Goal: Transaction & Acquisition: Purchase product/service

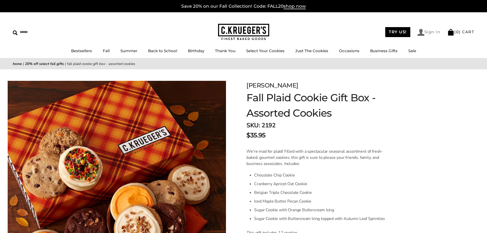
click at [430, 31] on link "Sign In" at bounding box center [429, 32] width 23 height 7
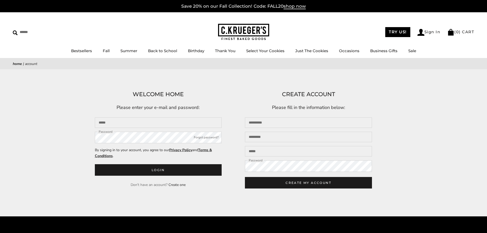
type input "**********"
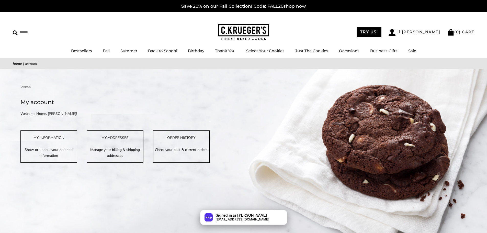
scroll to position [151, 0]
click at [80, 51] on link "Bestsellers" at bounding box center [81, 50] width 21 height 5
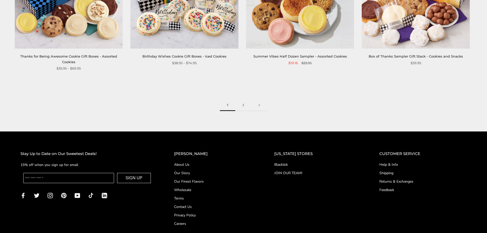
scroll to position [869, 0]
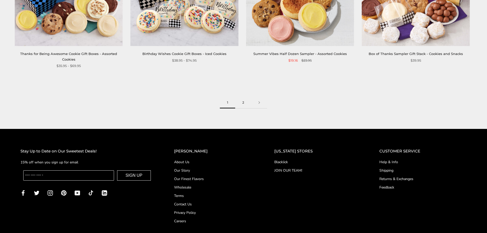
click at [243, 102] on link "2" at bounding box center [243, 103] width 16 height 12
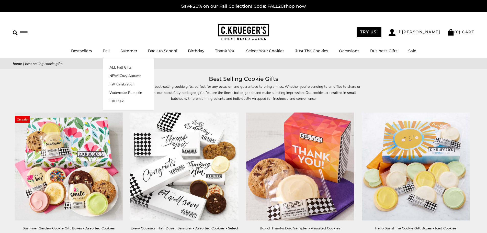
click at [106, 50] on link "Fall" at bounding box center [106, 50] width 7 height 5
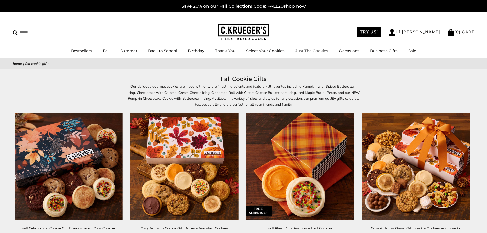
click at [305, 50] on link "Just The Cookies" at bounding box center [311, 50] width 33 height 5
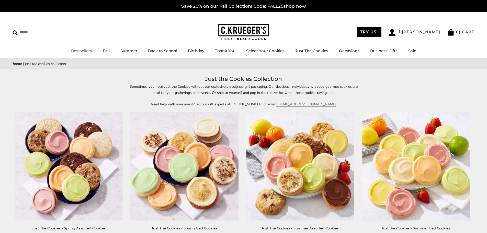
click at [86, 51] on link "Bestsellers" at bounding box center [81, 50] width 21 height 5
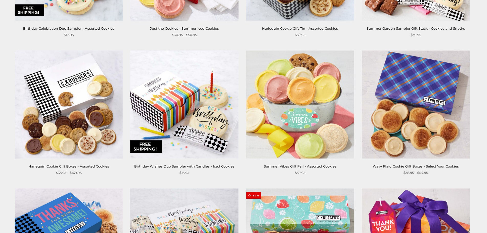
scroll to position [639, 0]
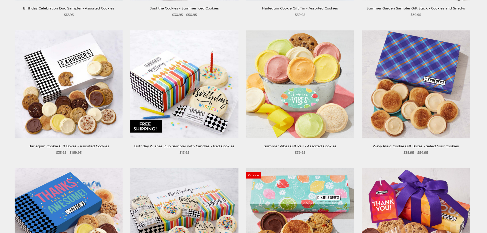
click at [64, 146] on link "Harlequin Cookie Gift Boxes - Assorted Cookies" at bounding box center [68, 146] width 81 height 4
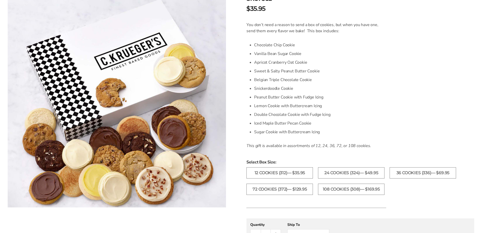
scroll to position [128, 0]
click at [353, 188] on label "108 Cookies (308)— $169.95" at bounding box center [351, 187] width 66 height 11
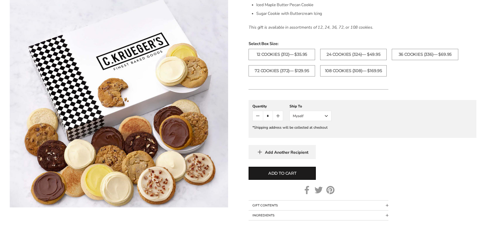
scroll to position [256, 0]
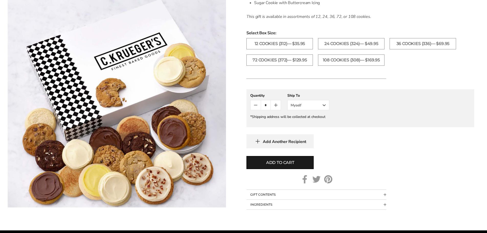
click at [323, 106] on button "Myself" at bounding box center [308, 105] width 42 height 10
click at [312, 124] on button "Other Recipient" at bounding box center [308, 123] width 41 height 9
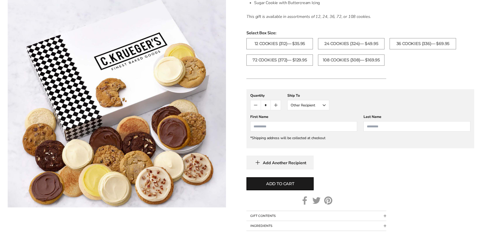
click at [271, 127] on input "First Name" at bounding box center [303, 126] width 107 height 10
click at [357, 104] on div "**********" at bounding box center [360, 101] width 220 height 17
click at [254, 125] on input "First Name" at bounding box center [303, 126] width 107 height 10
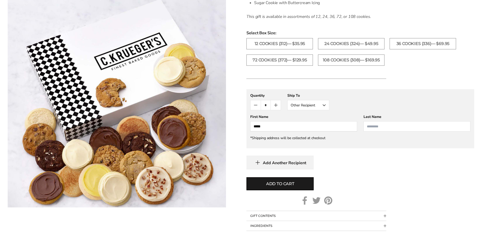
type input "*****"
click at [343, 152] on div "**********" at bounding box center [361, 129] width 228 height 80
click at [277, 181] on span "Add to cart" at bounding box center [280, 184] width 28 height 6
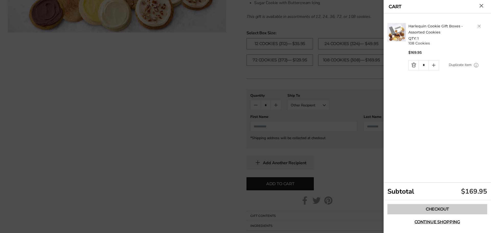
click at [434, 211] on link "Checkout" at bounding box center [437, 209] width 100 height 10
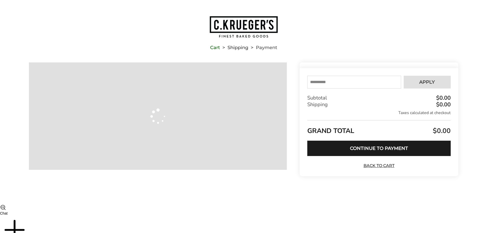
type input "**********"
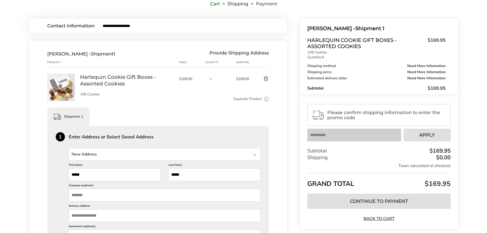
scroll to position [102, 0]
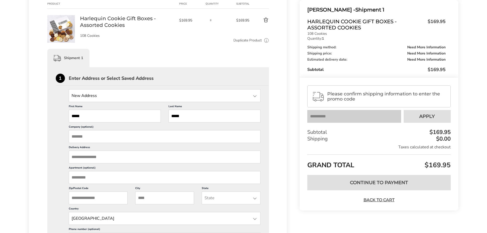
click at [255, 96] on div at bounding box center [255, 96] width 6 height 6
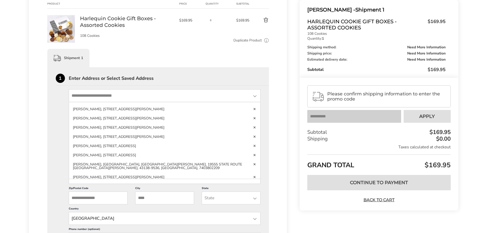
scroll to position [131, 0]
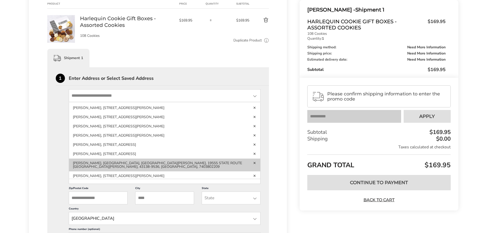
click at [144, 171] on li "Paula, Angie, Sierra Slone, 19555 STATE ROUTE 664 S, LOGAN, OH, 43138-9536, Uni…" at bounding box center [165, 175] width 192 height 9
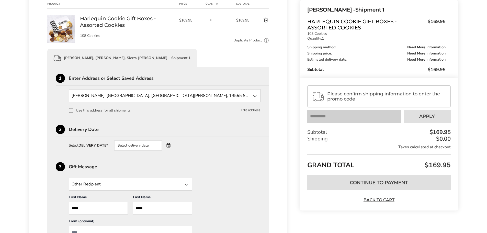
click at [250, 110] on button "Edit address" at bounding box center [251, 110] width 20 height 6
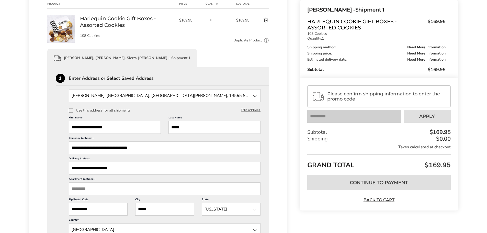
click at [114, 128] on input "**********" at bounding box center [115, 127] width 92 height 13
type input "*****"
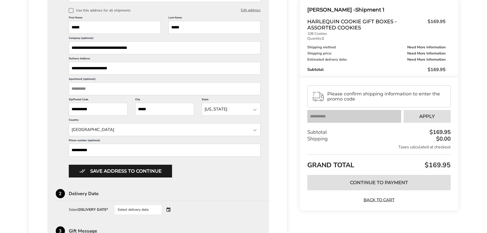
scroll to position [205, 0]
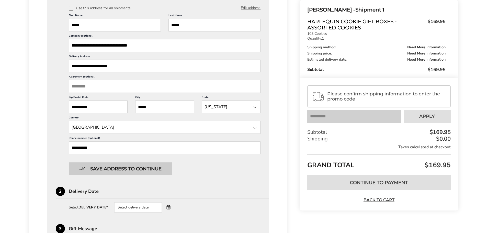
click at [134, 168] on button "Save address to continue" at bounding box center [120, 168] width 103 height 13
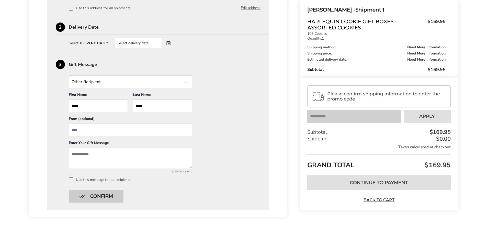
click at [94, 194] on button "Confirm" at bounding box center [96, 196] width 55 height 13
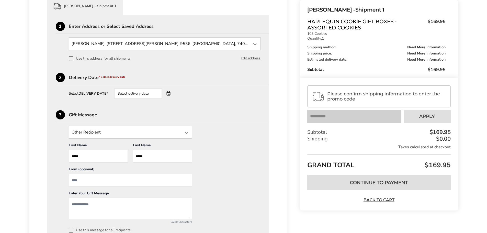
scroll to position [153, 0]
click at [170, 93] on div "Select delivery date" at bounding box center [145, 94] width 62 height 10
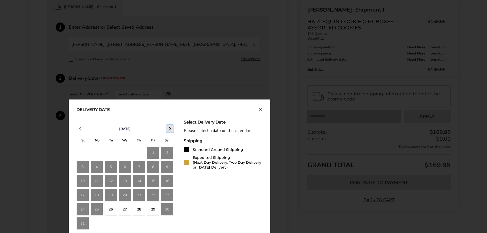
click at [170, 129] on icon "button" at bounding box center [170, 129] width 6 height 6
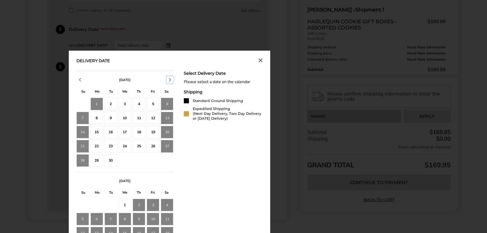
scroll to position [205, 0]
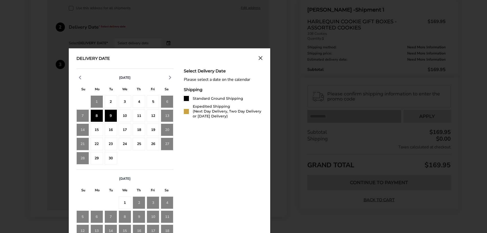
click at [110, 116] on div "9" at bounding box center [111, 115] width 13 height 13
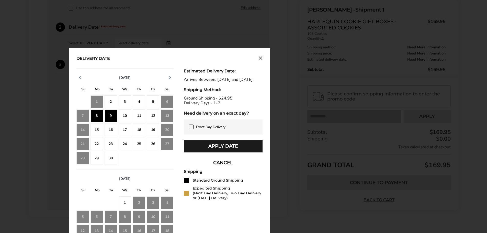
click at [151, 116] on div "12" at bounding box center [153, 115] width 13 height 13
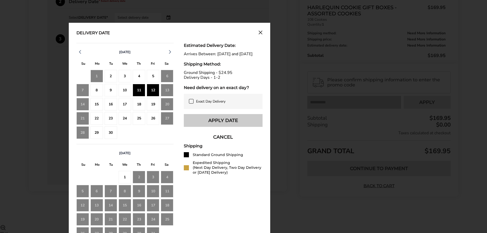
click at [217, 127] on button "Apply Date" at bounding box center [223, 120] width 79 height 13
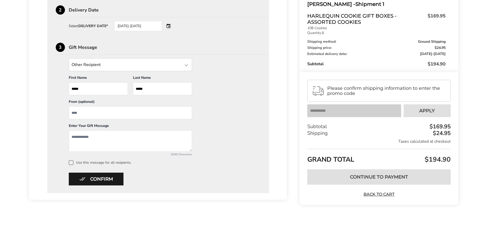
click at [337, 89] on span "Please confirm shipping information to enter the promo code" at bounding box center [386, 91] width 119 height 10
click at [114, 179] on button "Confirm" at bounding box center [96, 179] width 55 height 13
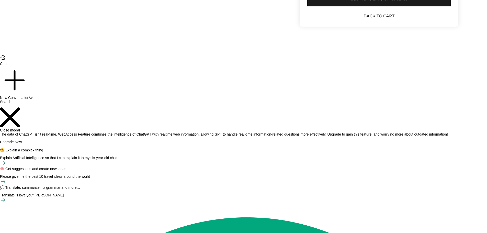
scroll to position [43, 0]
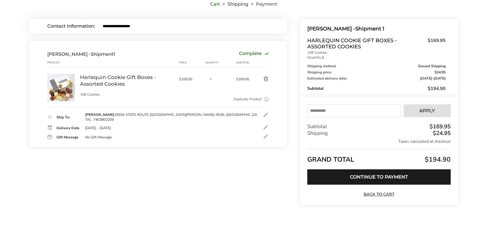
click at [323, 112] on input "text" at bounding box center [354, 110] width 94 height 13
click at [314, 110] on input "text" at bounding box center [354, 110] width 94 height 13
type input "******"
click at [424, 110] on span "Apply" at bounding box center [427, 110] width 16 height 5
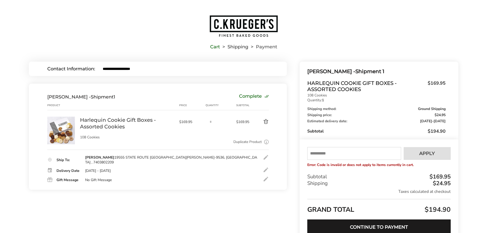
scroll to position [0, 0]
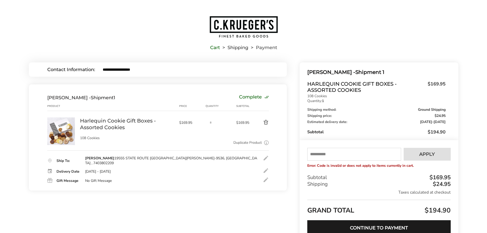
click at [265, 122] on button "Delete product" at bounding box center [260, 122] width 18 height 6
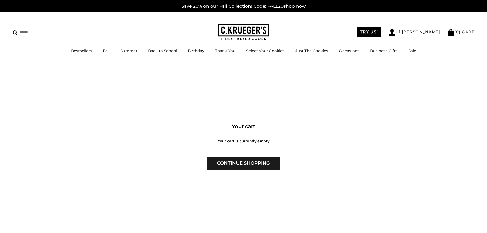
scroll to position [151, 0]
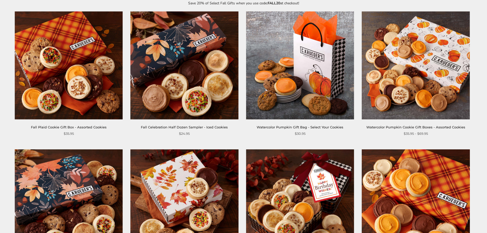
scroll to position [77, 0]
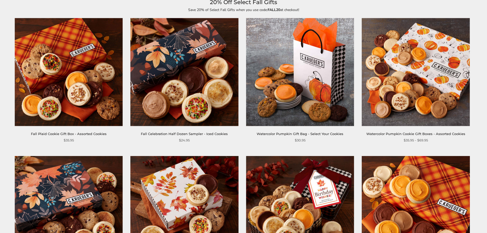
click at [392, 134] on link "Watercolor Pumpkin Cookie Gift Boxes - Assorted Cookies" at bounding box center [415, 134] width 99 height 4
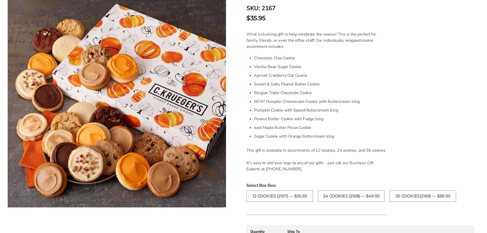
scroll to position [128, 0]
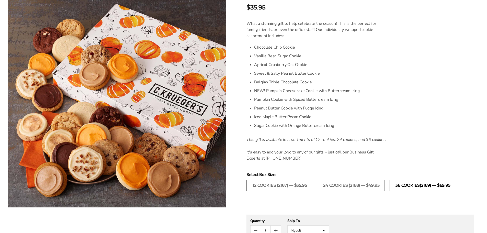
click at [418, 186] on label "36 Cookies(2169) — $69.95" at bounding box center [423, 185] width 66 height 11
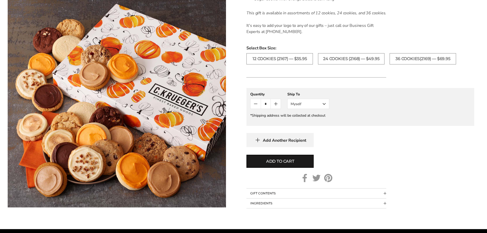
scroll to position [256, 0]
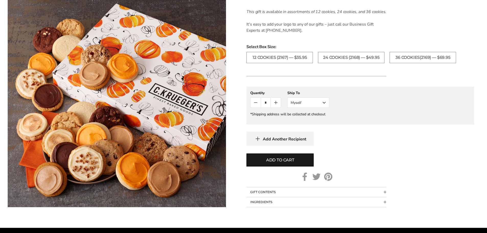
click at [276, 102] on icon "Count plus" at bounding box center [276, 102] width 6 height 6
click at [275, 102] on icon "Count plus" at bounding box center [276, 102] width 6 height 6
type input "*"
click at [325, 102] on button "Myself" at bounding box center [308, 102] width 42 height 10
click at [313, 121] on button "Other Recipient" at bounding box center [308, 121] width 41 height 9
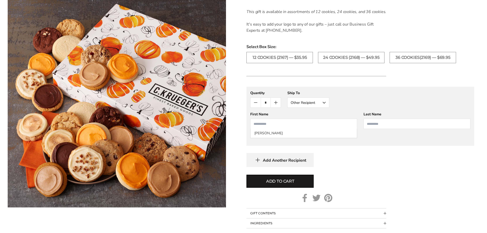
click at [283, 125] on input "First Name" at bounding box center [303, 124] width 107 height 10
type input "*"
click at [271, 125] on input "*****" at bounding box center [303, 124] width 107 height 10
type input "*****"
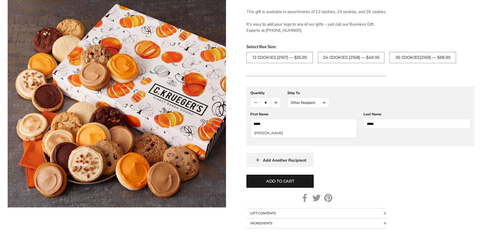
click at [342, 156] on div "Add Another Recipient" at bounding box center [361, 160] width 228 height 14
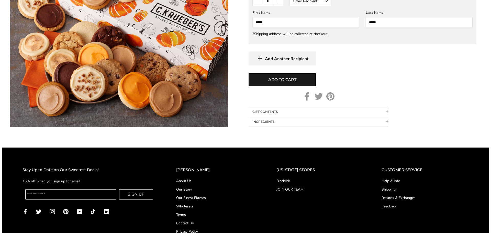
scroll to position [358, 0]
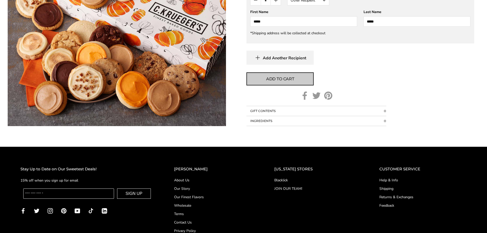
click at [302, 83] on button "Add to cart" at bounding box center [280, 78] width 67 height 13
type input "*"
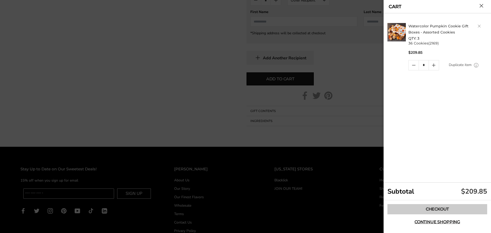
click at [438, 209] on link "Checkout" at bounding box center [437, 209] width 100 height 10
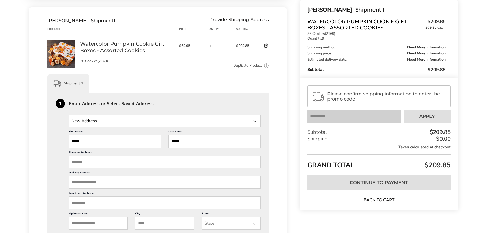
scroll to position [102, 0]
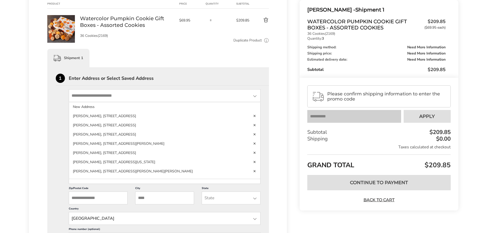
click at [121, 99] on input "State" at bounding box center [165, 95] width 192 height 13
click at [255, 97] on div at bounding box center [255, 96] width 6 height 6
click at [257, 119] on ul "New Address [PERSON_NAME], [STREET_ADDRESS] [PERSON_NAME], [STREET_ADDRESS] [PE…" at bounding box center [165, 140] width 192 height 77
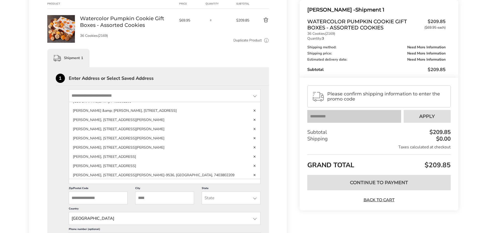
scroll to position [125, 0]
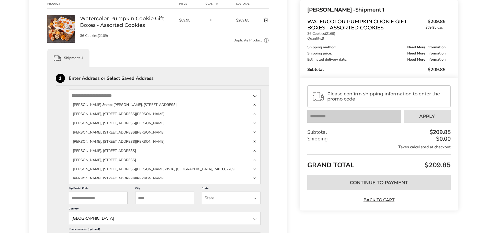
drag, startPoint x: 177, startPoint y: 170, endPoint x: 179, endPoint y: 168, distance: 3.1
click at [177, 174] on li "[PERSON_NAME], [STREET_ADDRESS][PERSON_NAME]-9536, [GEOGRAPHIC_DATA], 7403802209" at bounding box center [165, 178] width 192 height 9
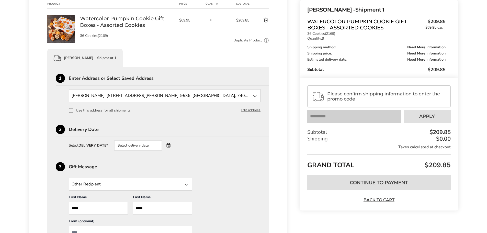
click at [169, 146] on div "Select delivery date" at bounding box center [145, 145] width 62 height 10
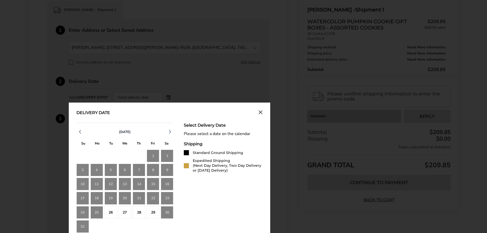
scroll to position [153, 0]
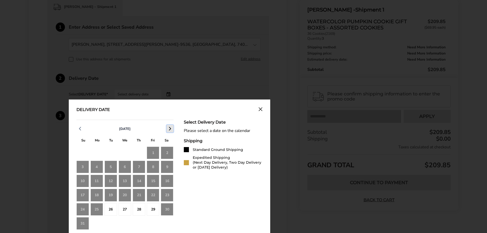
click at [170, 128] on polyline "button" at bounding box center [170, 128] width 2 height 3
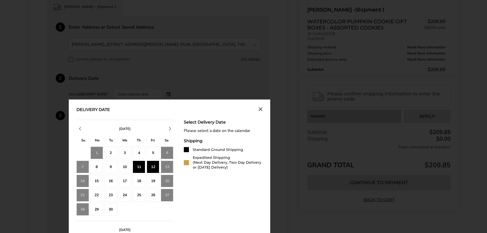
click at [150, 167] on div "12" at bounding box center [153, 167] width 13 height 13
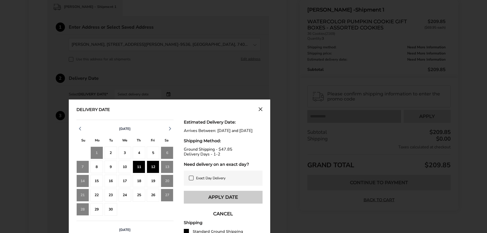
click at [232, 204] on button "Apply Date" at bounding box center [223, 197] width 79 height 13
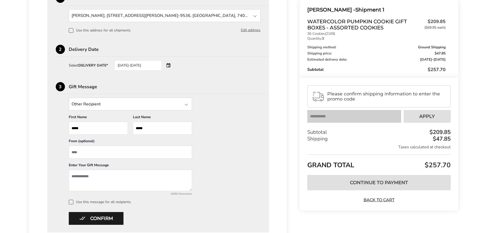
scroll to position [171, 0]
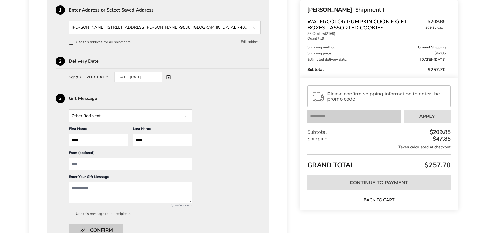
click at [99, 228] on button "Confirm" at bounding box center [96, 230] width 55 height 13
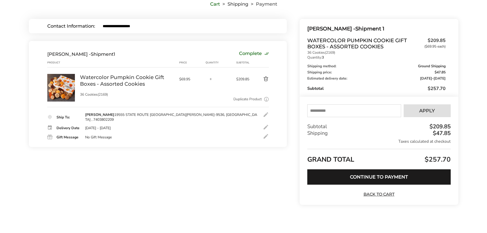
click at [310, 112] on input "text" at bounding box center [354, 110] width 94 height 13
type input "******"
click at [432, 109] on span "Apply" at bounding box center [427, 110] width 16 height 5
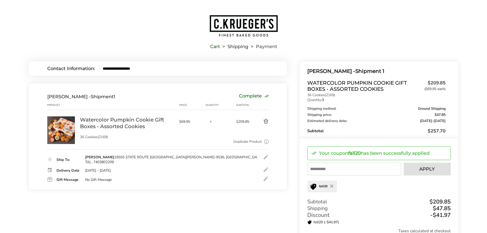
scroll to position [0, 0]
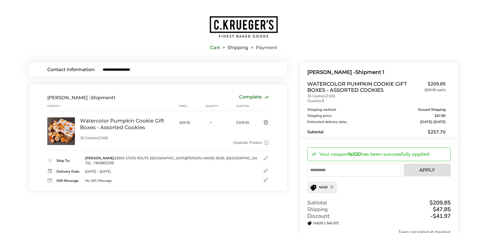
click at [267, 123] on button "Delete product" at bounding box center [260, 122] width 18 height 6
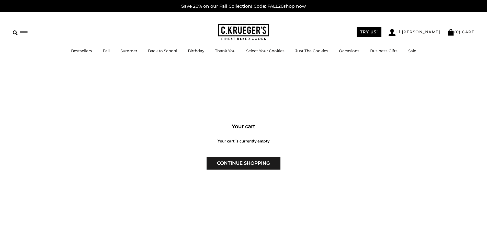
scroll to position [151, 0]
